Goal: Task Accomplishment & Management: Manage account settings

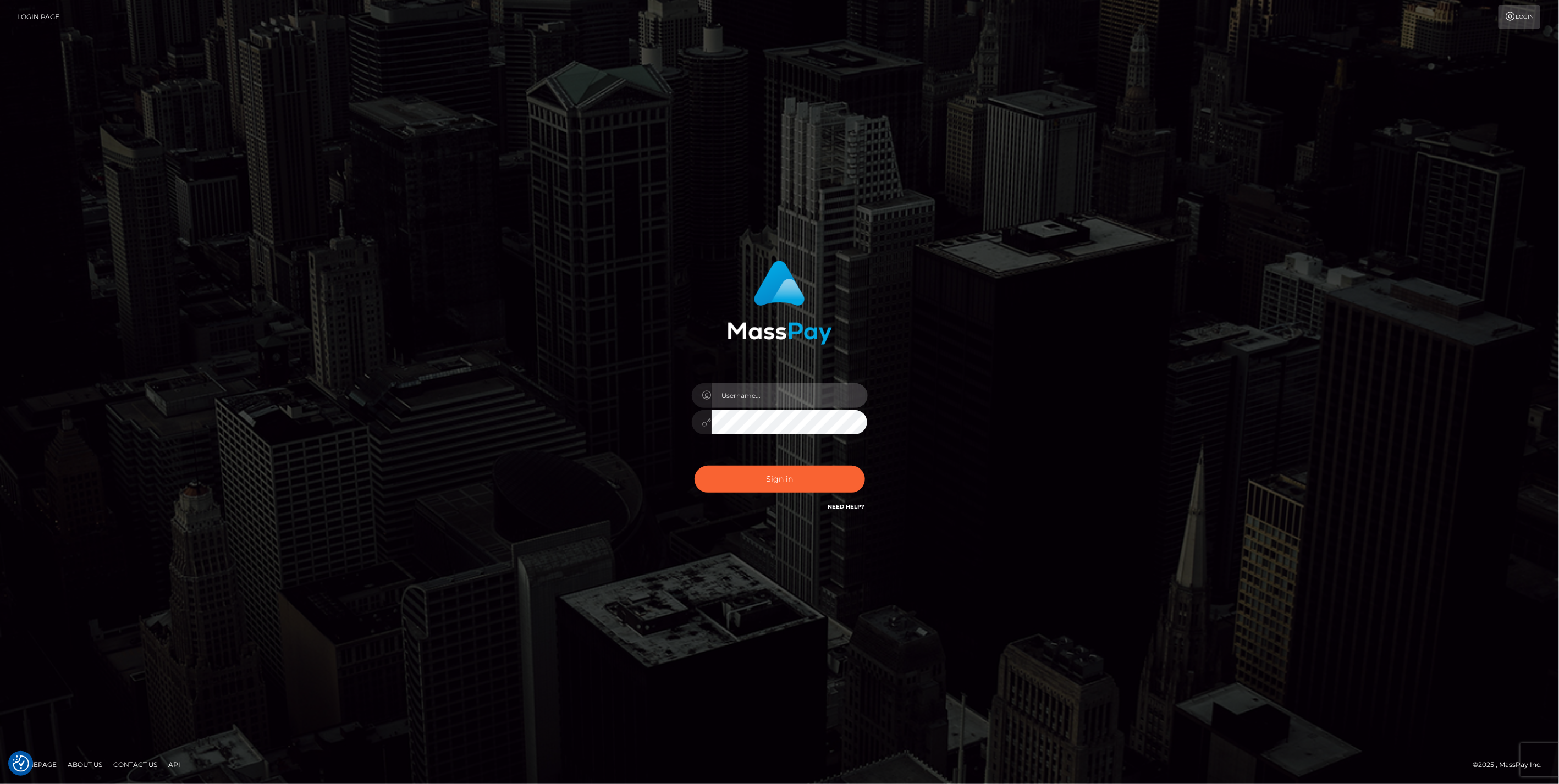
type input "jlo"
click at [766, 482] on button "Sign in" at bounding box center [780, 479] width 170 height 27
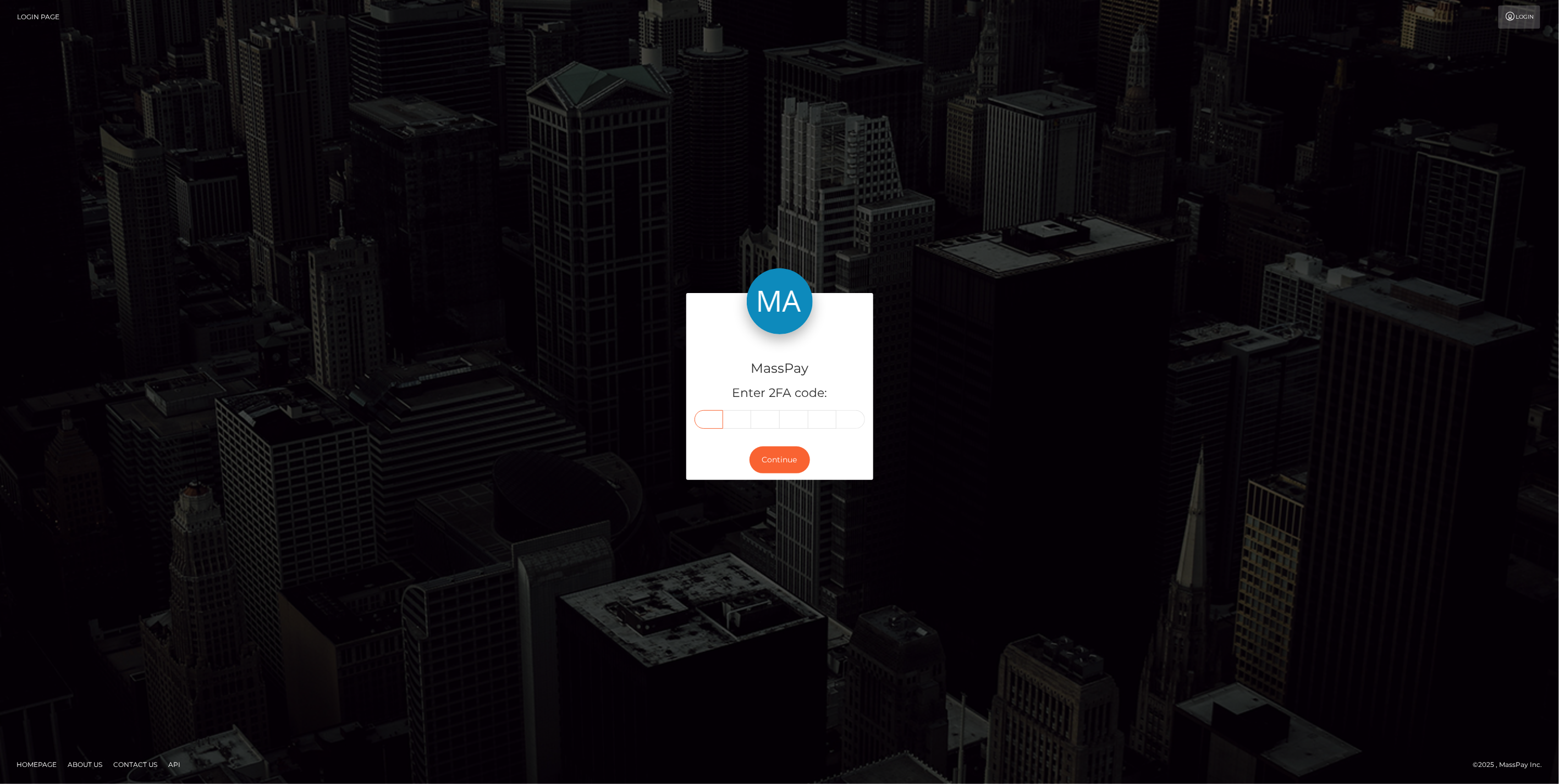
paste input "3"
type input "3"
type input "4"
type input "1"
type input "8"
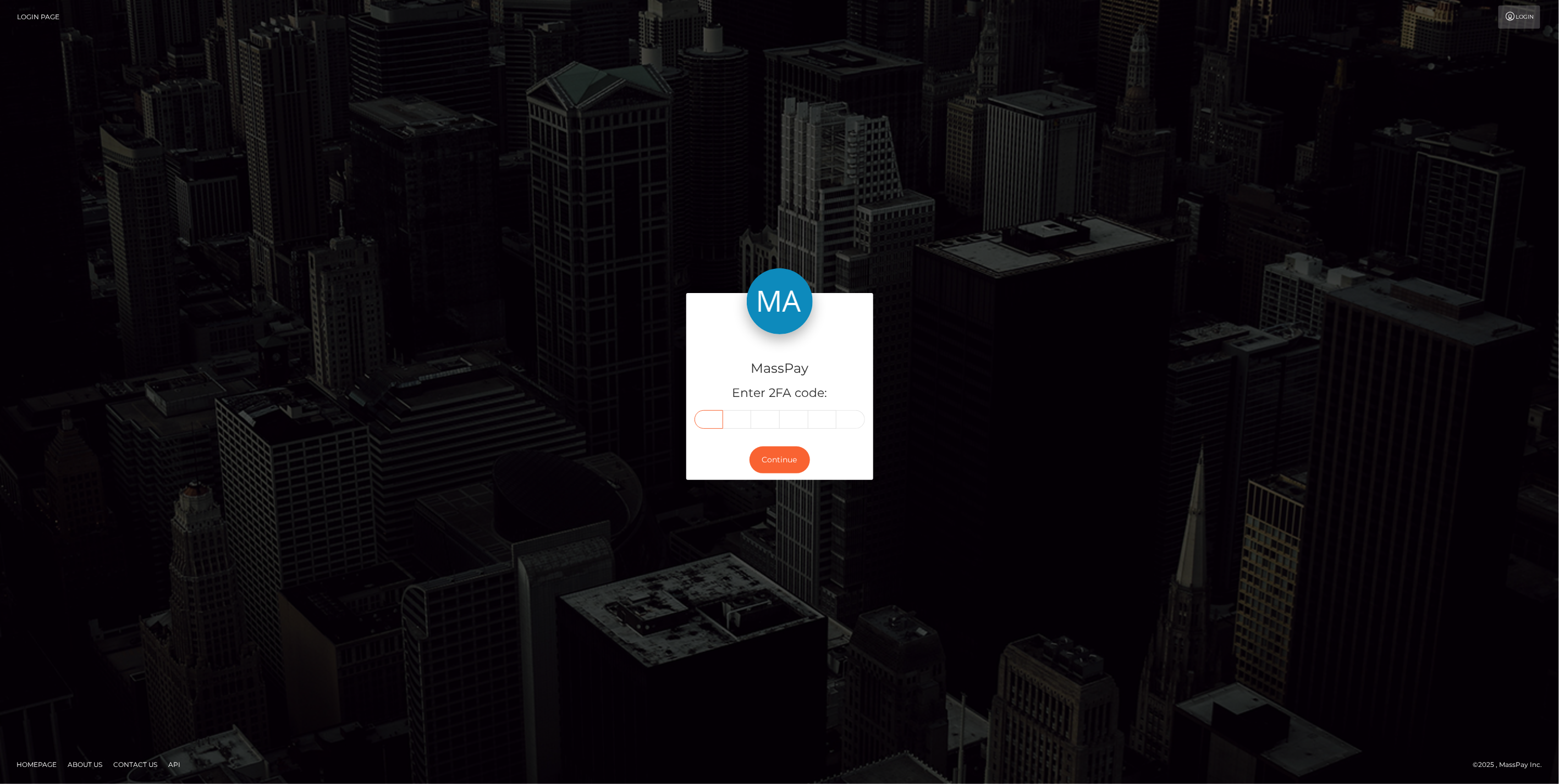
type input "1"
type input "4"
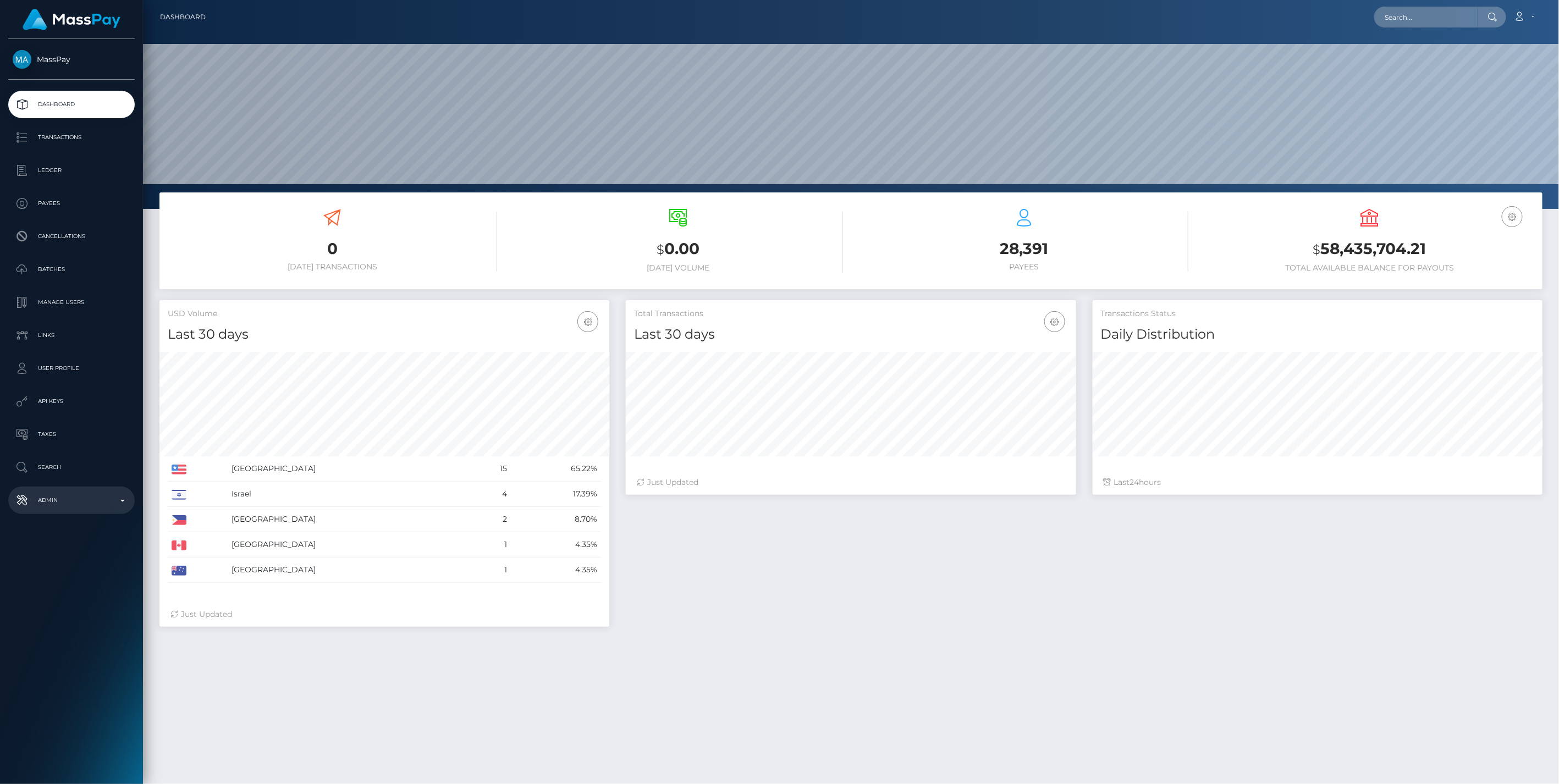
scroll to position [195, 449]
click at [117, 499] on p "Admin" at bounding box center [71, 500] width 117 height 16
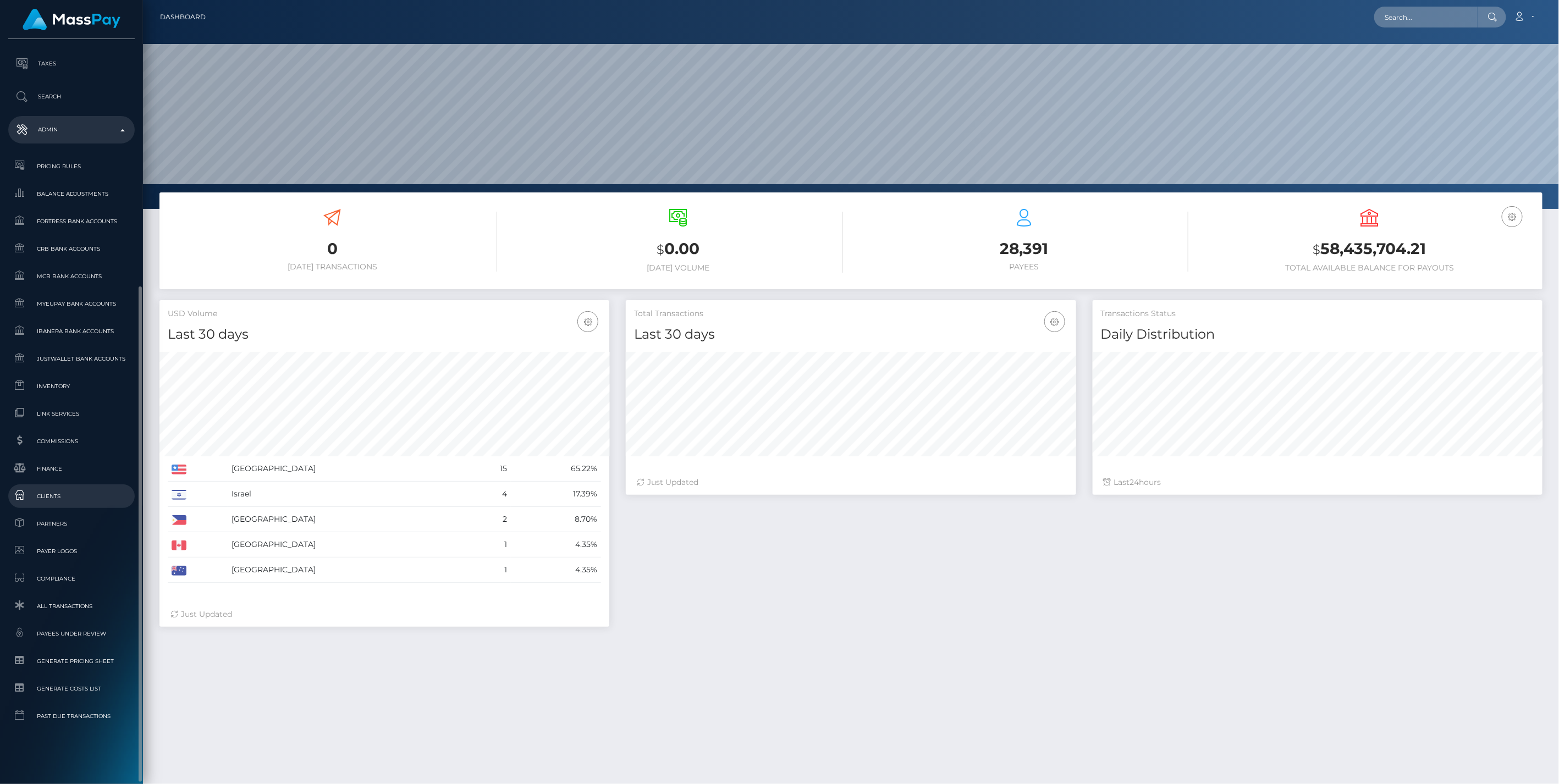
click at [48, 496] on span "Clients" at bounding box center [71, 496] width 117 height 13
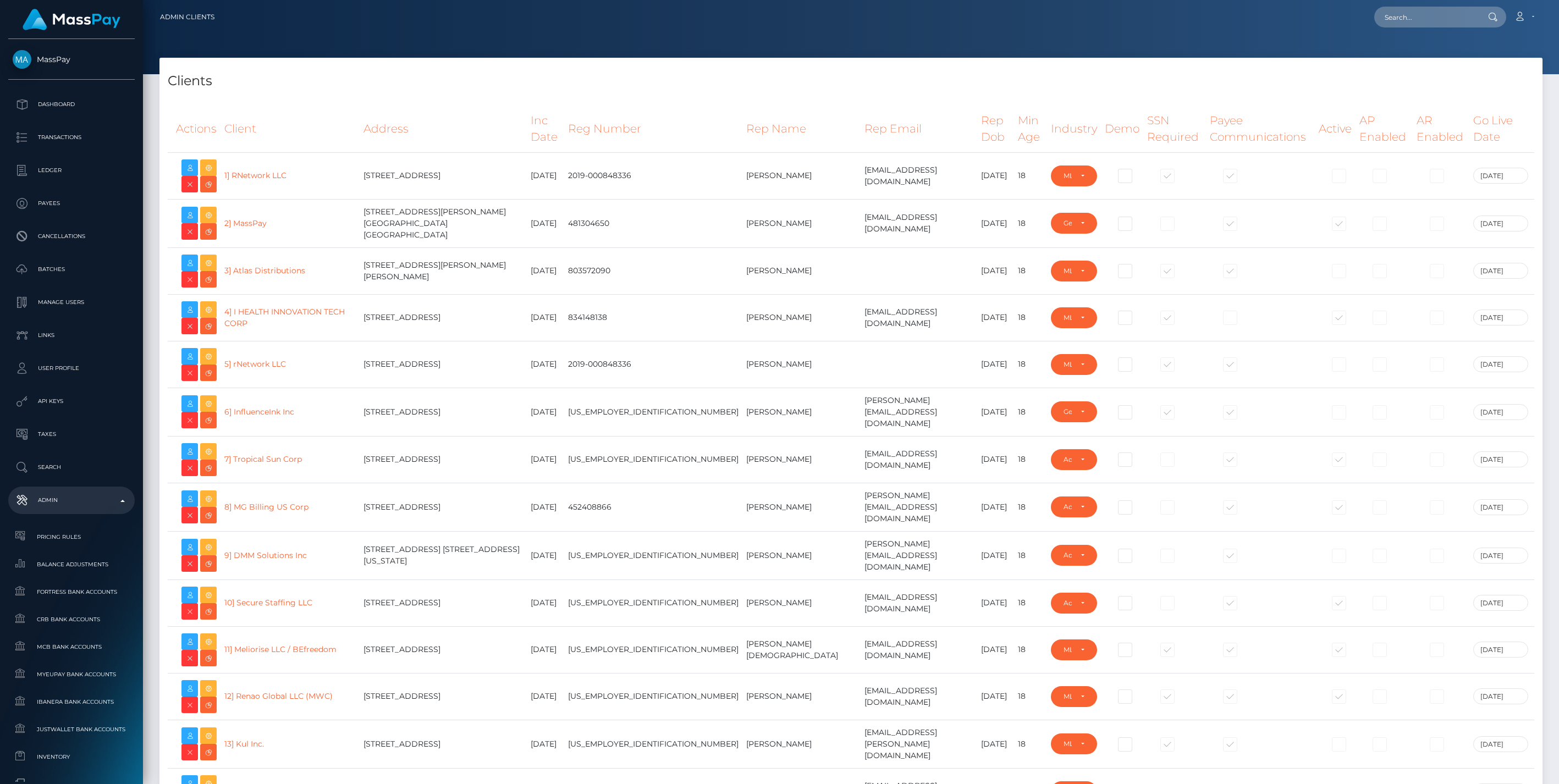
select select "223"
click at [451, 73] on h4 "Clients" at bounding box center [851, 81] width 1366 height 19
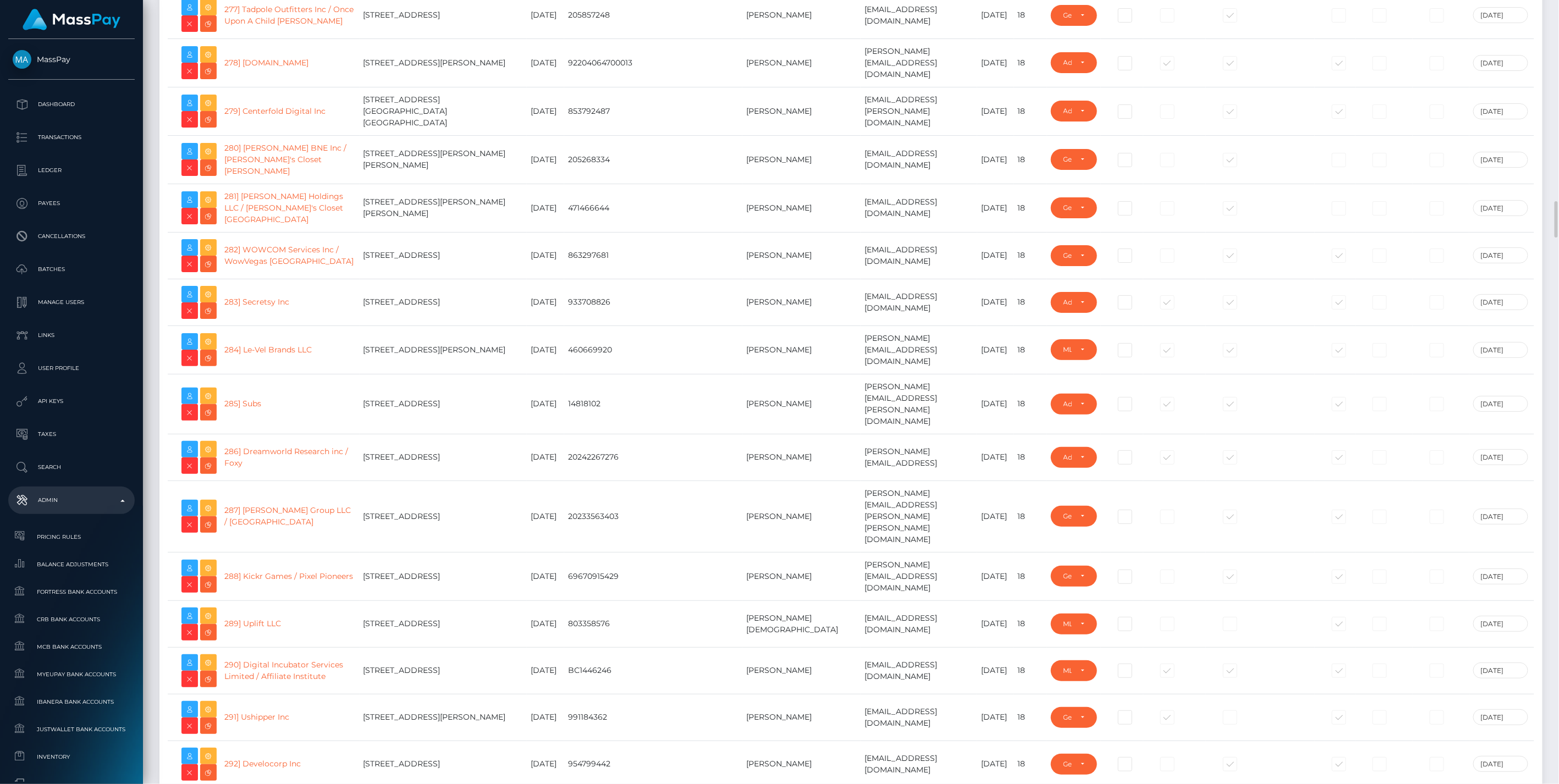
scroll to position [13038, 0]
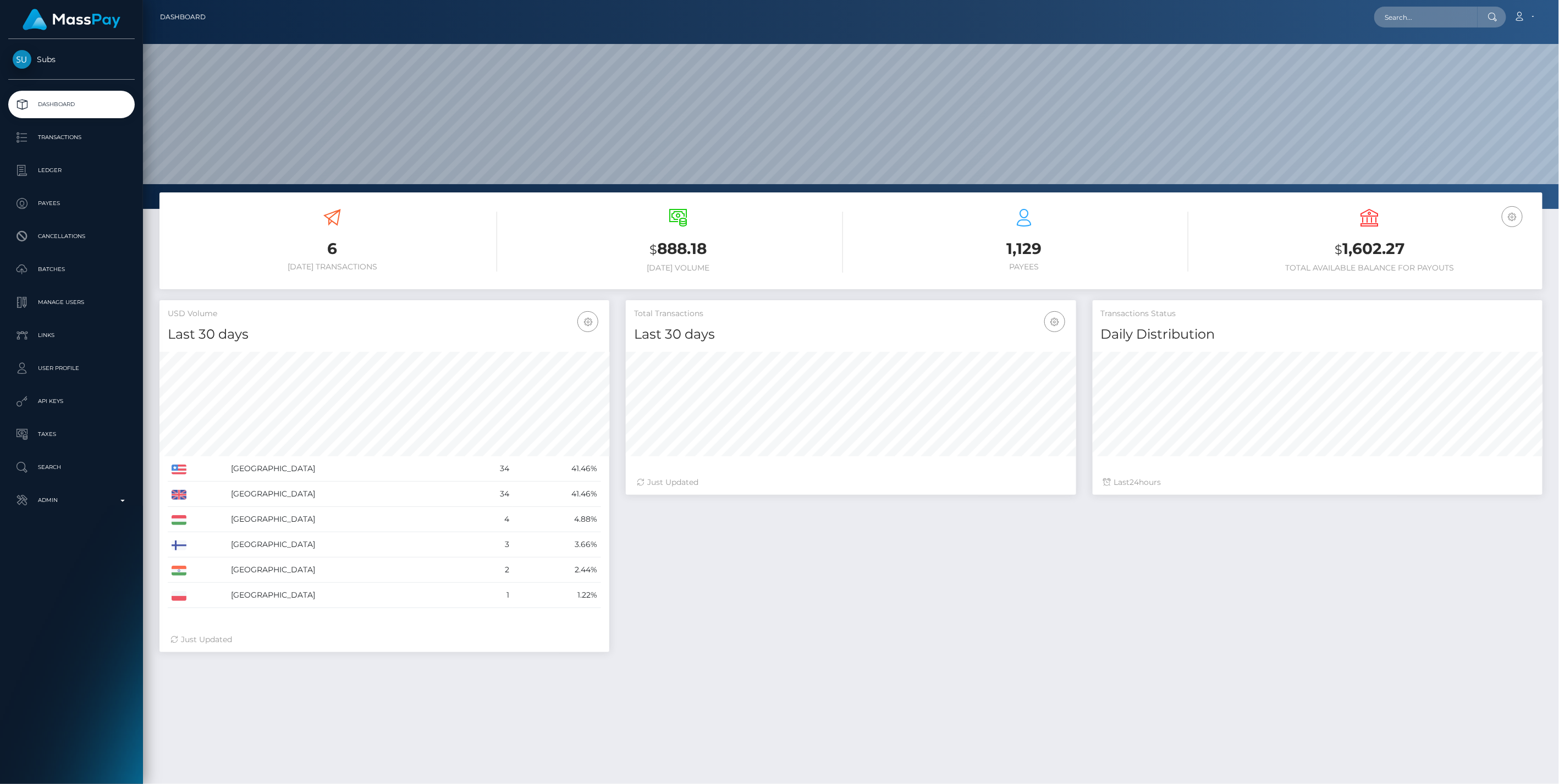
scroll to position [195, 449]
click at [44, 170] on p "Ledger" at bounding box center [71, 170] width 117 height 16
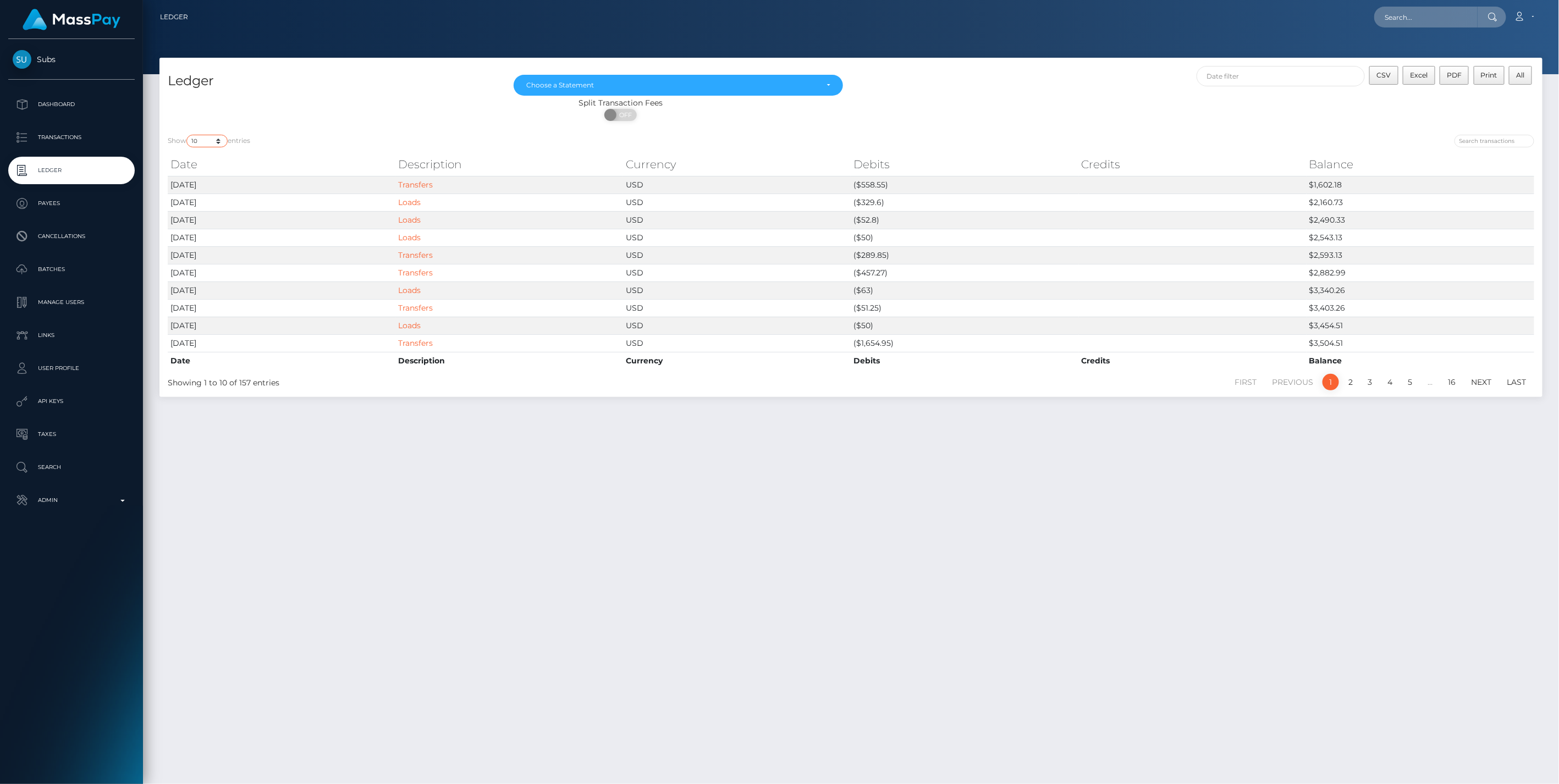
click at [220, 142] on select "10 25 50 100 250" at bounding box center [207, 141] width 41 height 13
select select "250"
click at [187, 135] on select "10 25 50 100 250" at bounding box center [207, 141] width 41 height 13
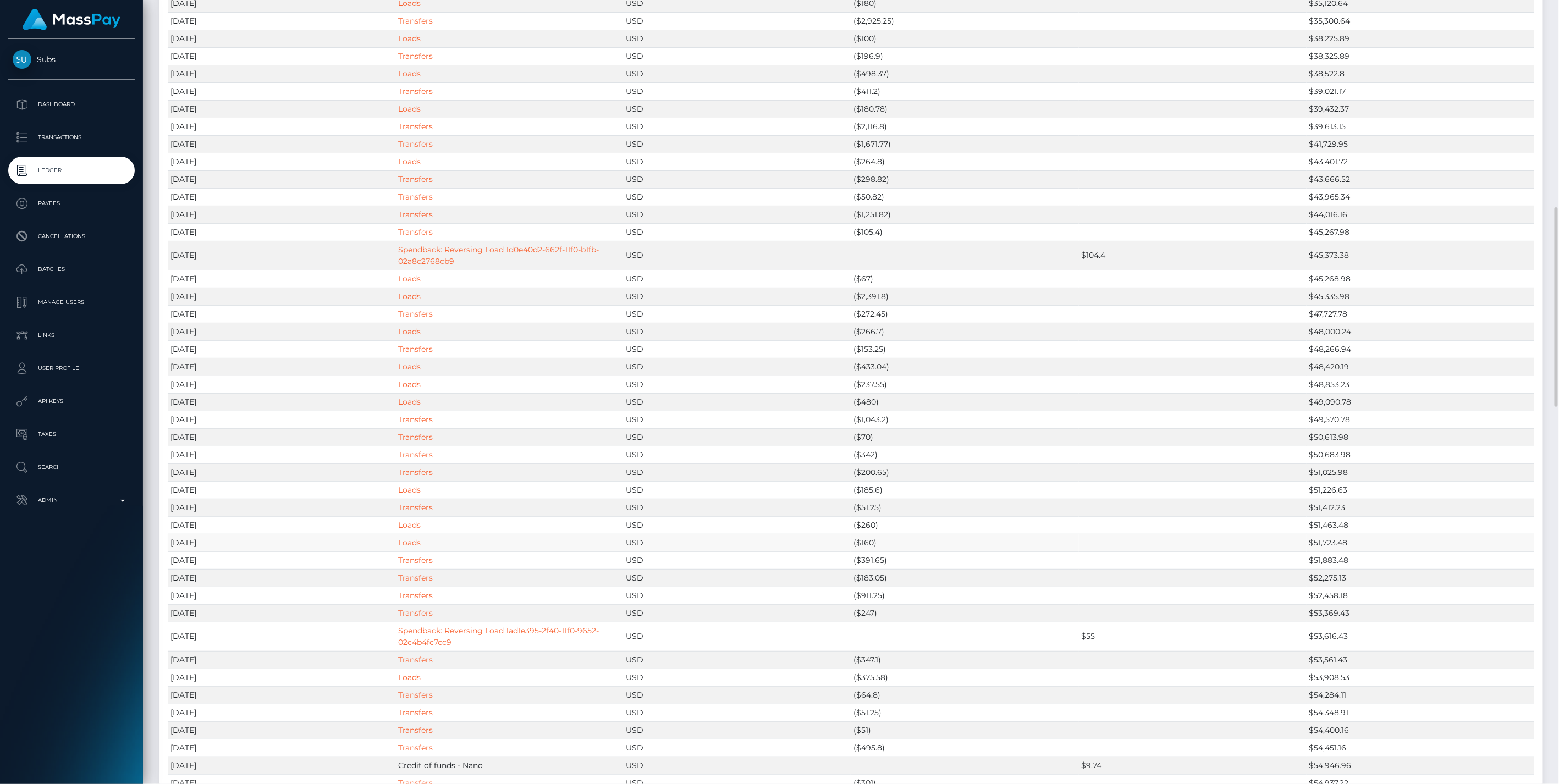
scroll to position [1629, 0]
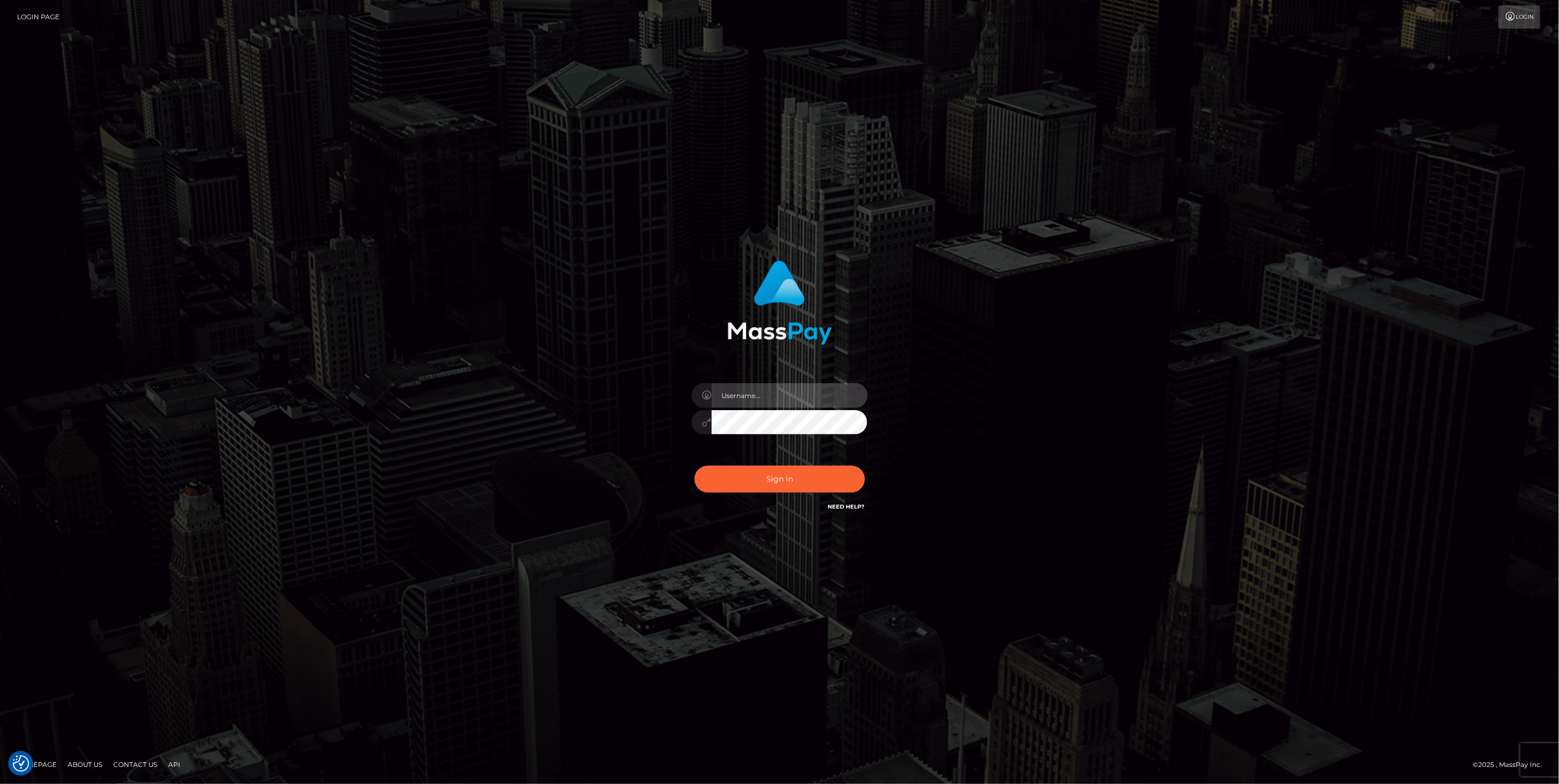
type input "jlo"
